Goal: Task Accomplishment & Management: Manage account settings

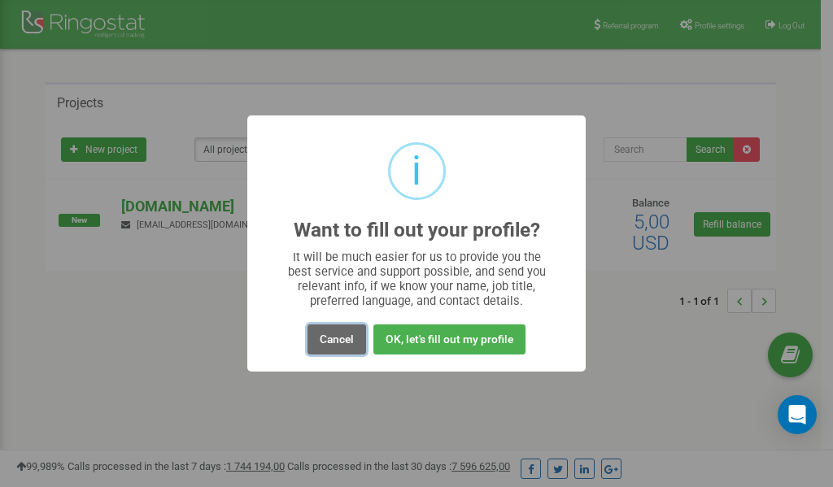
click at [337, 341] on button "Cancel" at bounding box center [336, 339] width 59 height 30
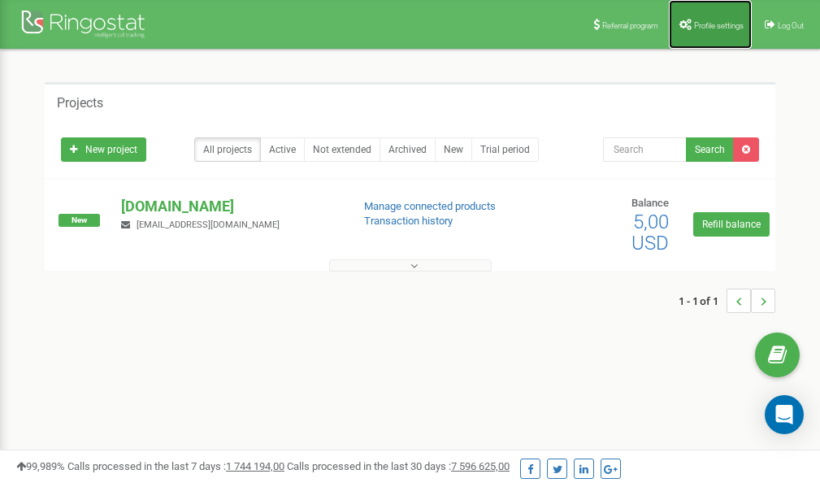
click at [714, 24] on span "Profile settings" at bounding box center [719, 25] width 50 height 9
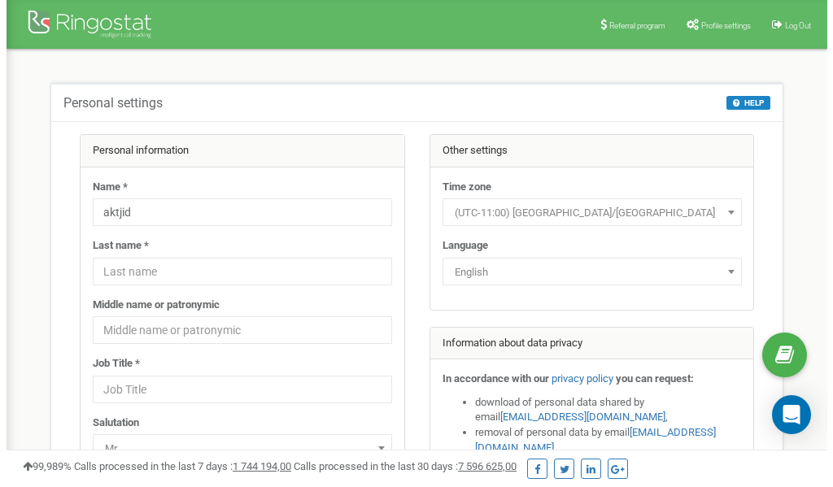
scroll to position [81, 0]
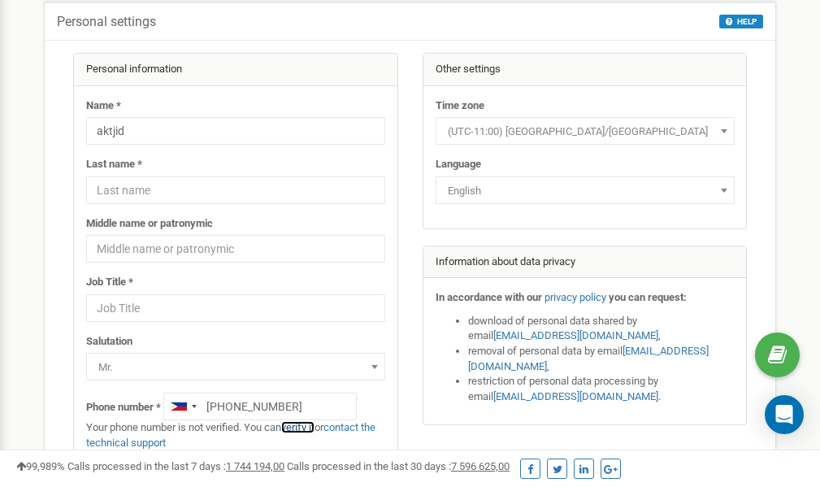
click at [307, 426] on link "verify it" at bounding box center [297, 427] width 33 height 12
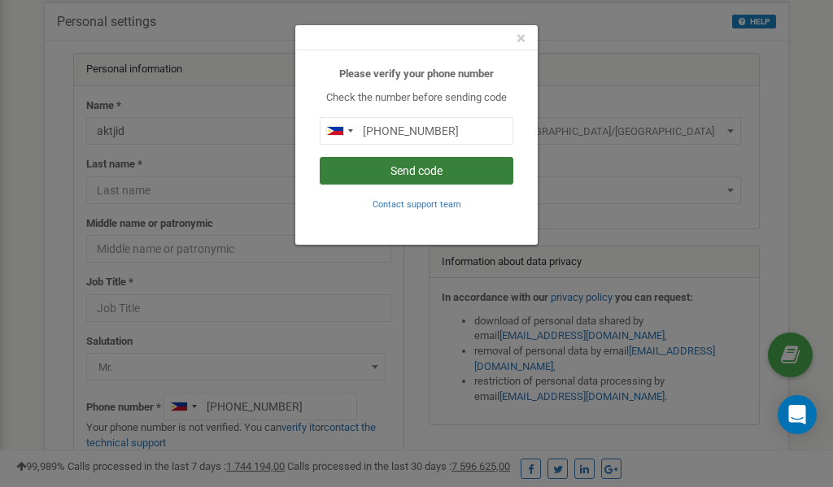
click at [401, 171] on button "Send code" at bounding box center [416, 171] width 193 height 28
